Goal: Navigation & Orientation: Find specific page/section

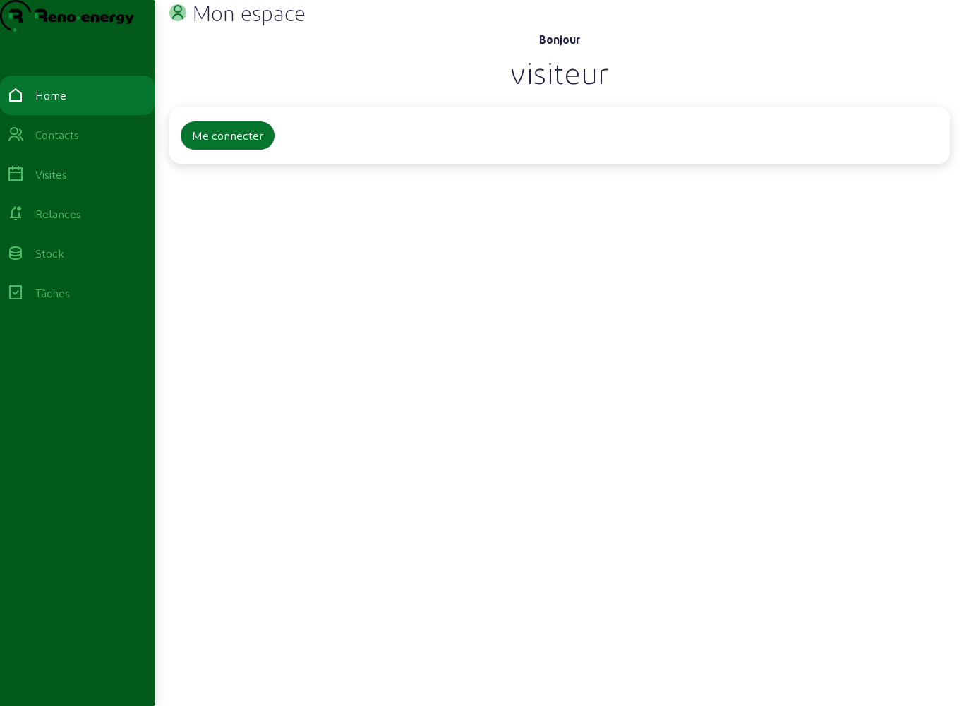
click at [241, 150] on button "Me connecter" at bounding box center [228, 135] width 94 height 28
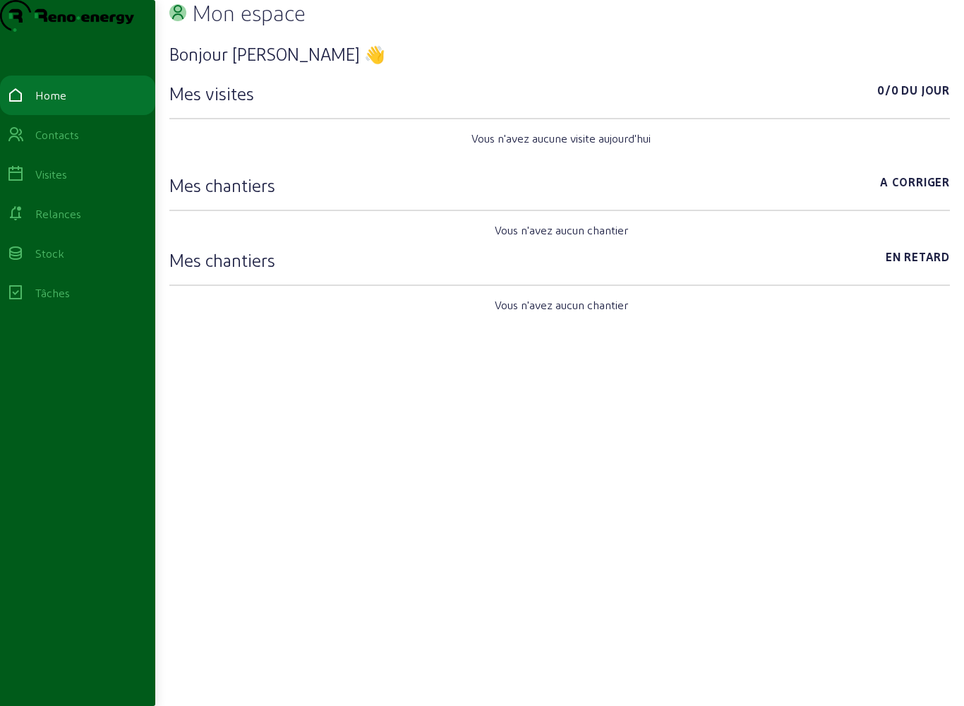
click at [94, 183] on div "Visites" at bounding box center [77, 174] width 141 height 17
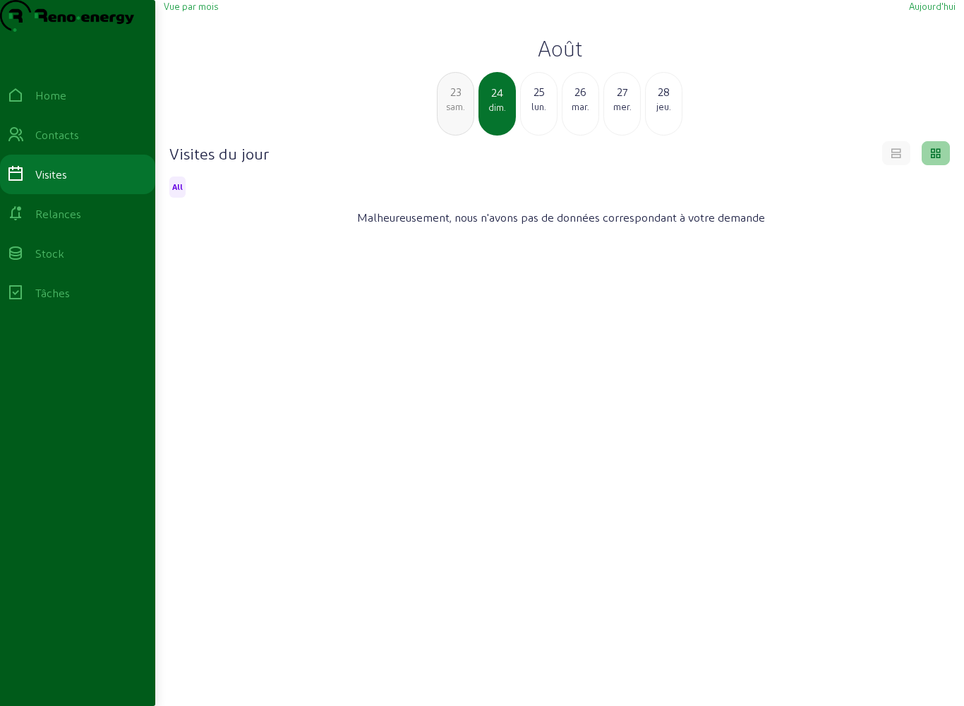
click at [211, 11] on span "Vue par mois" at bounding box center [191, 6] width 54 height 11
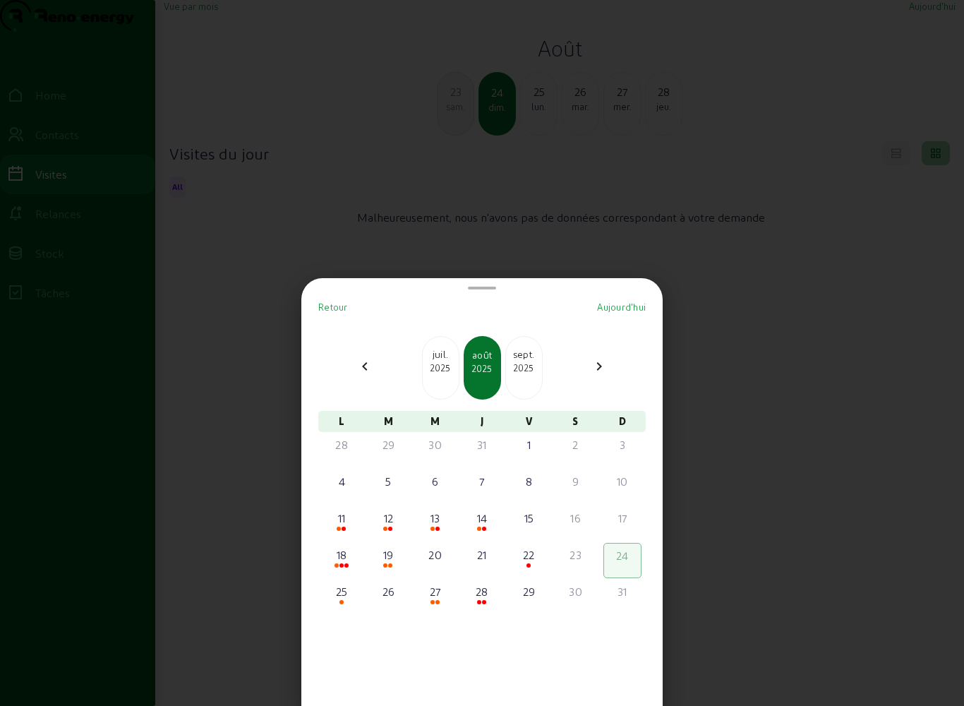
click at [349, 278] on mat-bottom-sheet-container "Retour Aujourd'hui chevron_left juil. 2025 août 2025 [DATE] chevron_right L M M…" at bounding box center [481, 492] width 361 height 428
click at [341, 278] on mat-bottom-sheet-container "Retour Aujourd'hui chevron_left juil. 2025 août 2025 [DATE] chevron_right L M M…" at bounding box center [481, 492] width 361 height 428
click at [361, 278] on mat-bottom-sheet-container "Retour Aujourd'hui chevron_left juil. 2025 août 2025 [DATE] chevron_right L M M…" at bounding box center [481, 492] width 361 height 428
click at [348, 278] on mat-bottom-sheet-container "Retour Aujourd'hui chevron_left juil. 2025 août 2025 [DATE] chevron_right L M M…" at bounding box center [481, 492] width 361 height 428
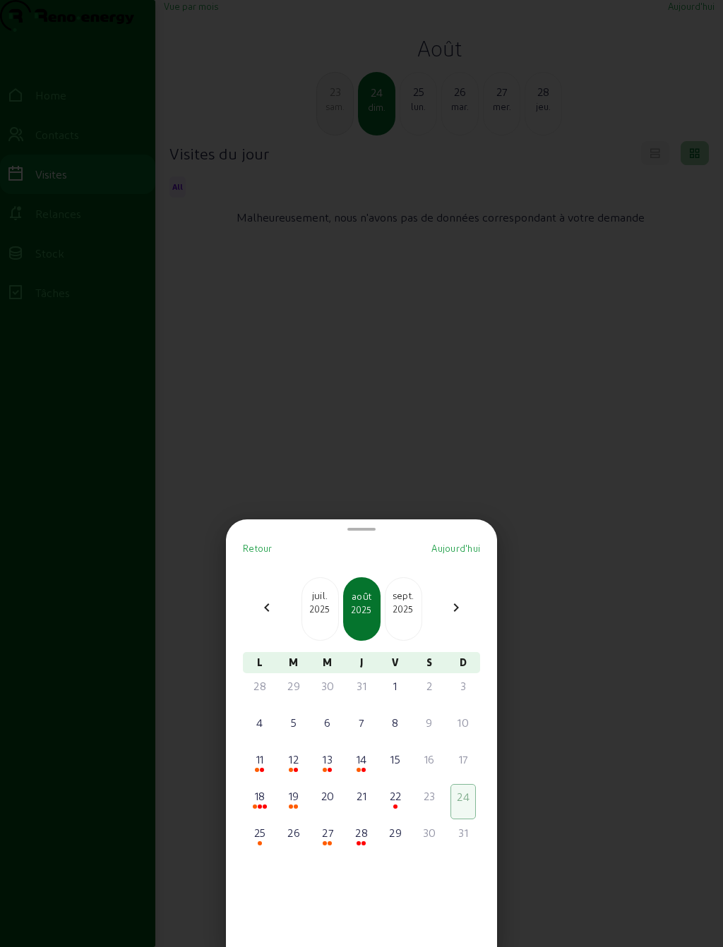
click at [263, 579] on div "chevron_left juil. 2025 août 2025 [DATE] chevron_right" at bounding box center [361, 609] width 254 height 64
click at [272, 543] on span "Retour" at bounding box center [258, 548] width 30 height 11
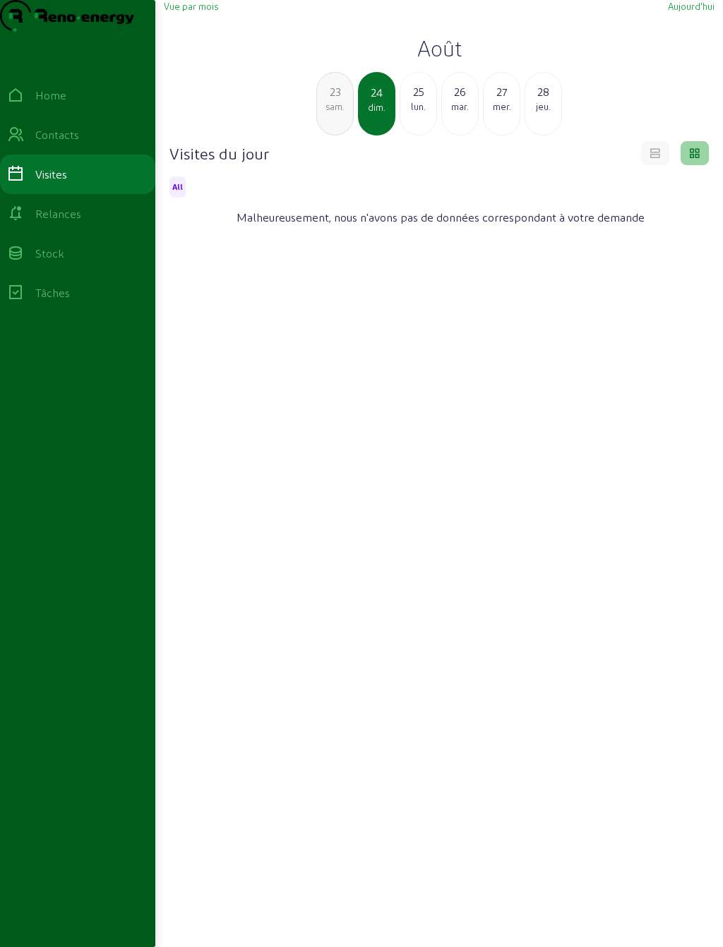
click at [63, 183] on div "Visites" at bounding box center [51, 174] width 32 height 17
click at [88, 152] on link "Contacts" at bounding box center [77, 135] width 155 height 40
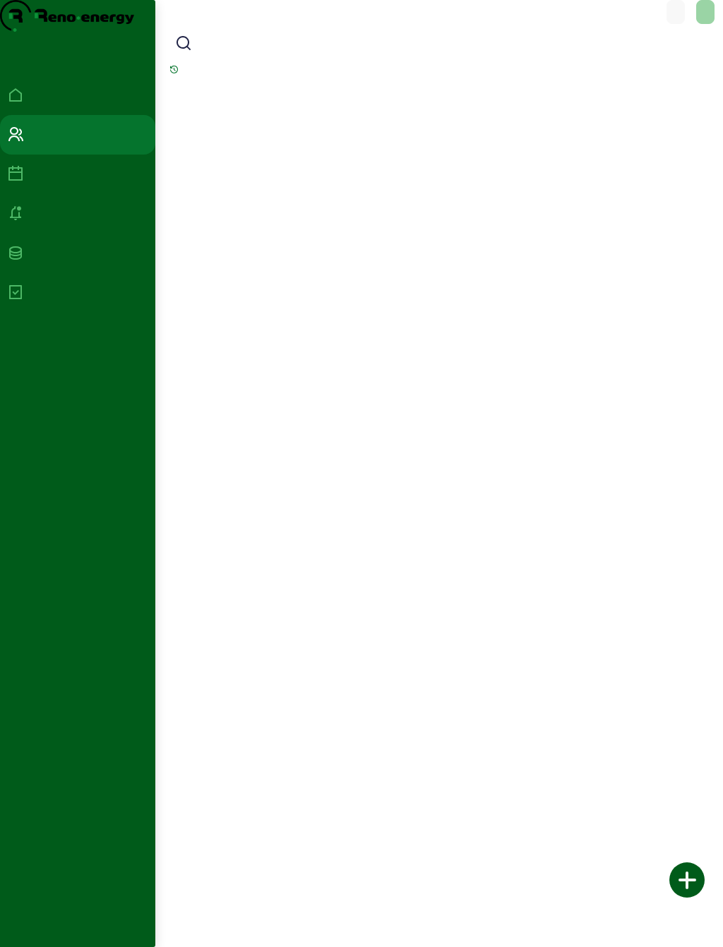
click at [88, 192] on link at bounding box center [77, 175] width 155 height 40
